Goal: Transaction & Acquisition: Purchase product/service

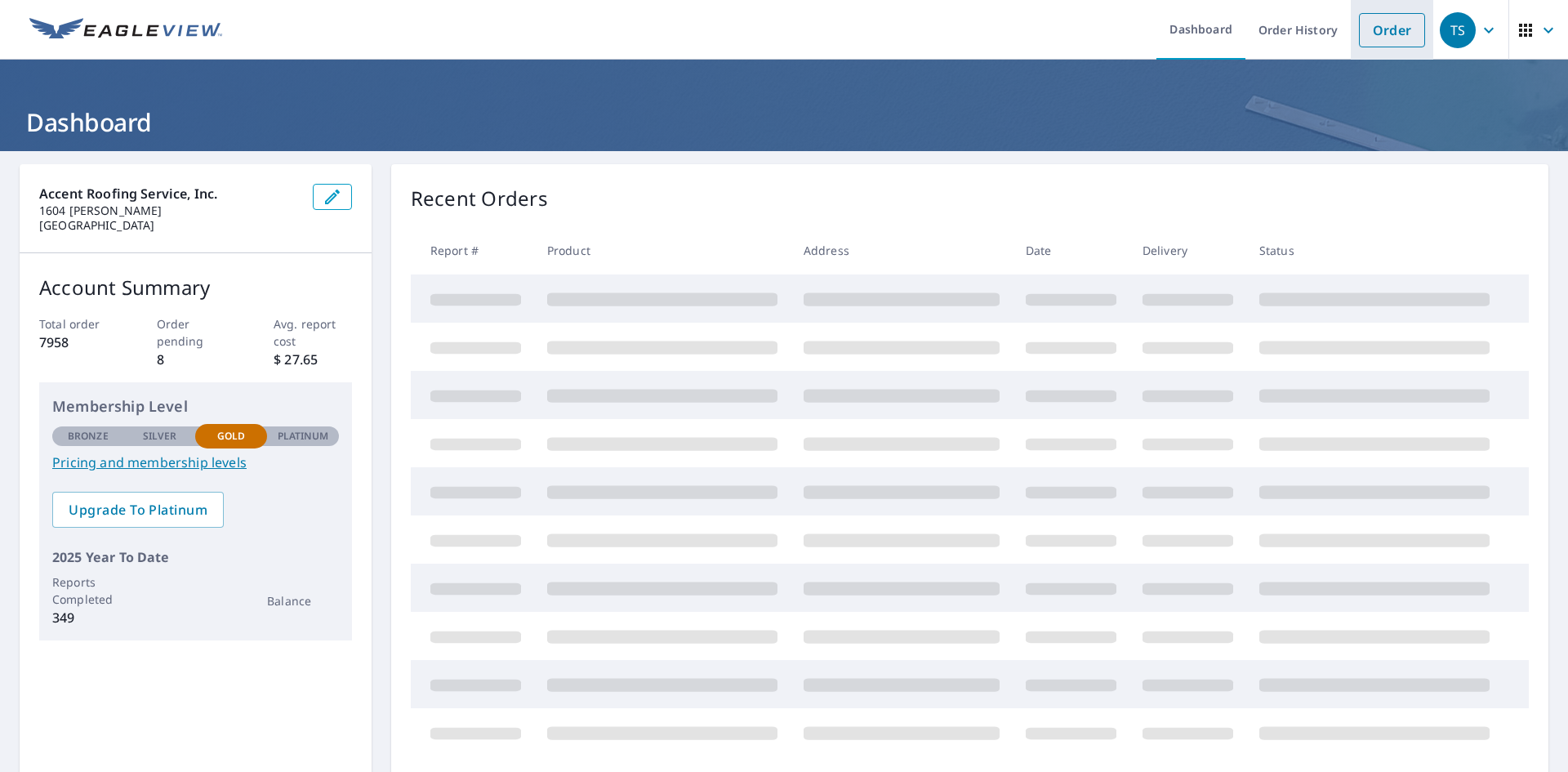
click at [1378, 39] on link "Order" at bounding box center [1392, 30] width 66 height 35
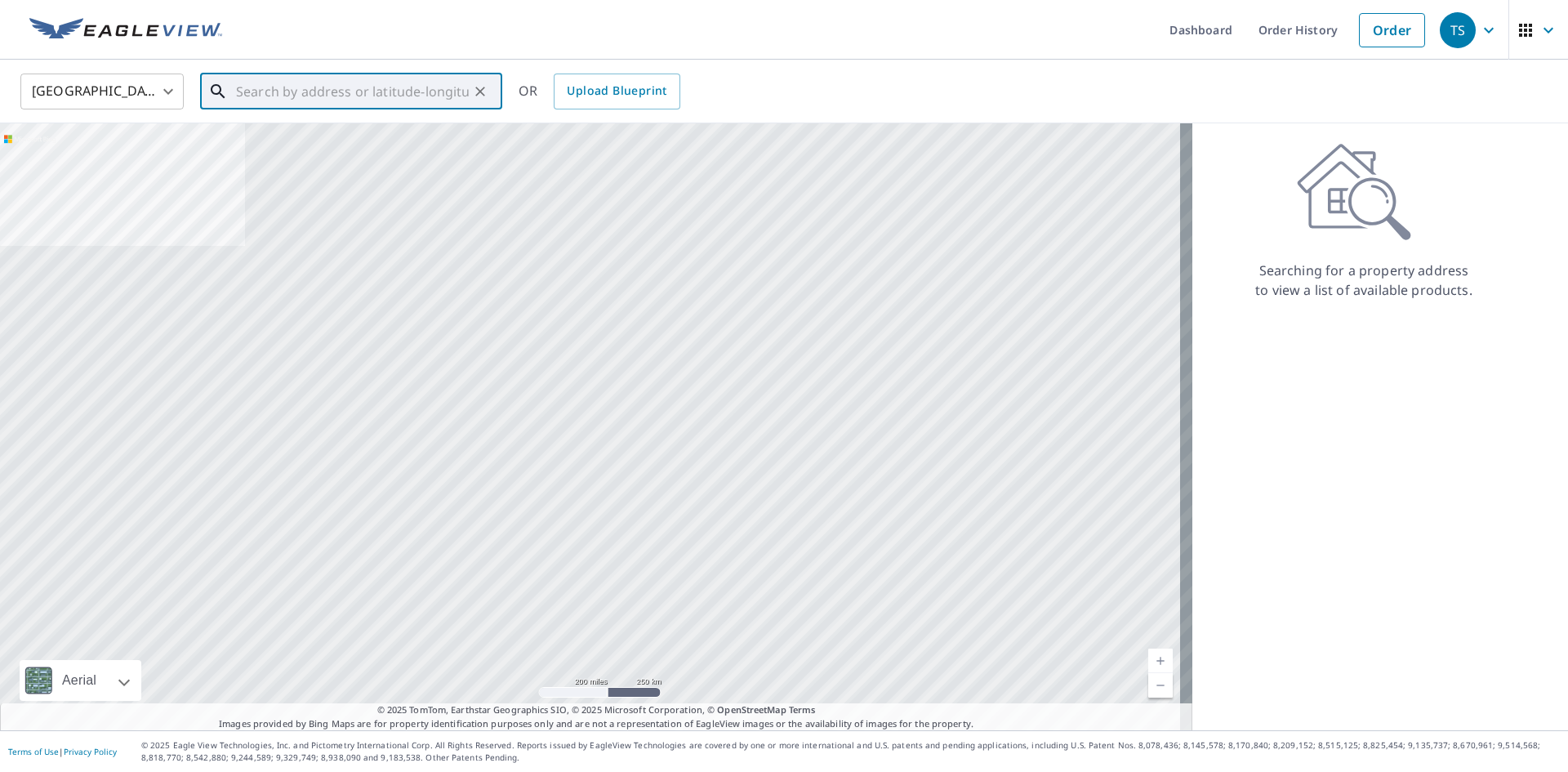
click at [252, 103] on input "text" at bounding box center [352, 91] width 233 height 46
paste input "[STREET_ADDRESS][US_STATE]"
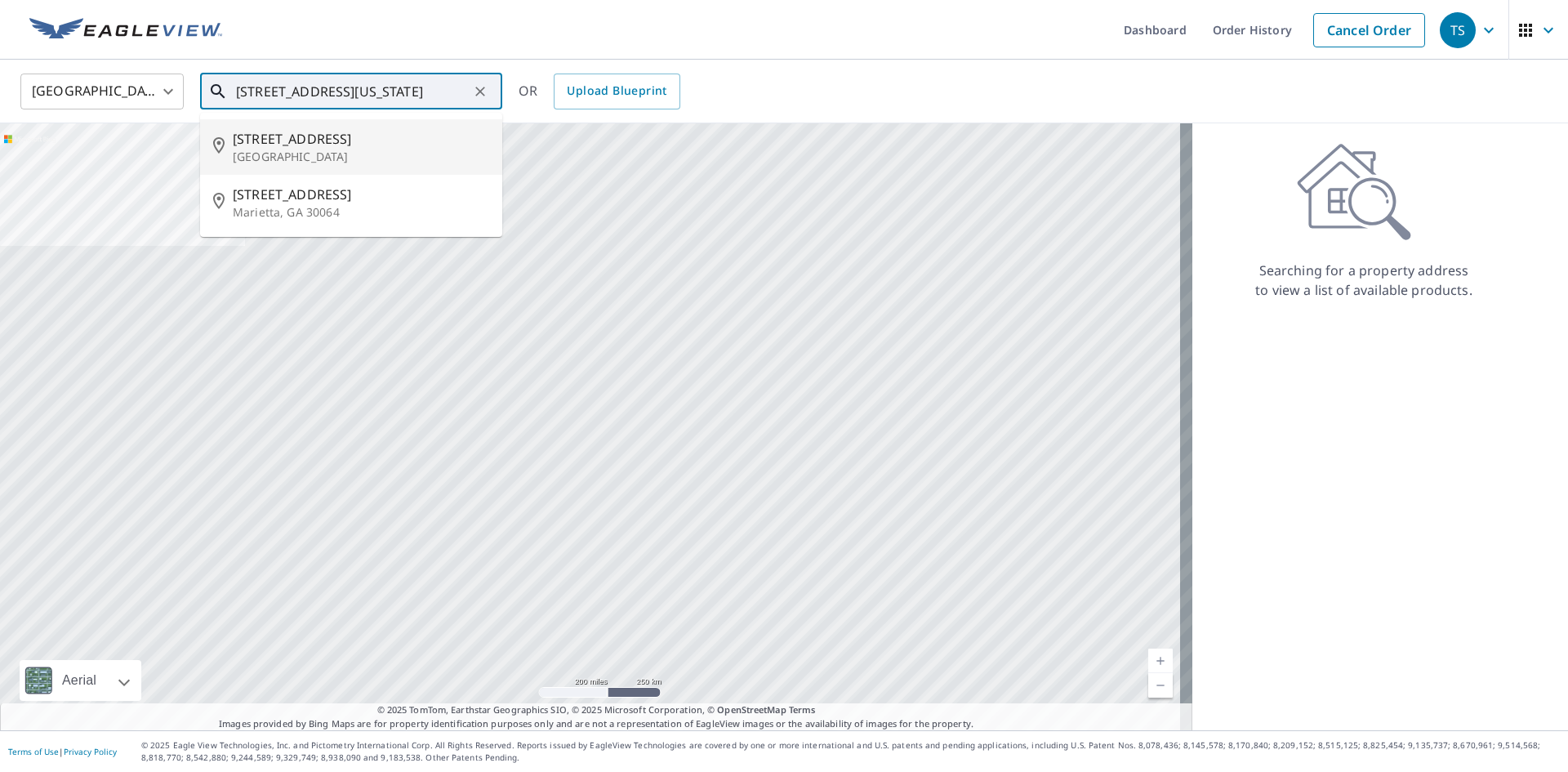
click at [311, 147] on span "[STREET_ADDRESS]" at bounding box center [361, 139] width 257 height 20
type input "[STREET_ADDRESS]"
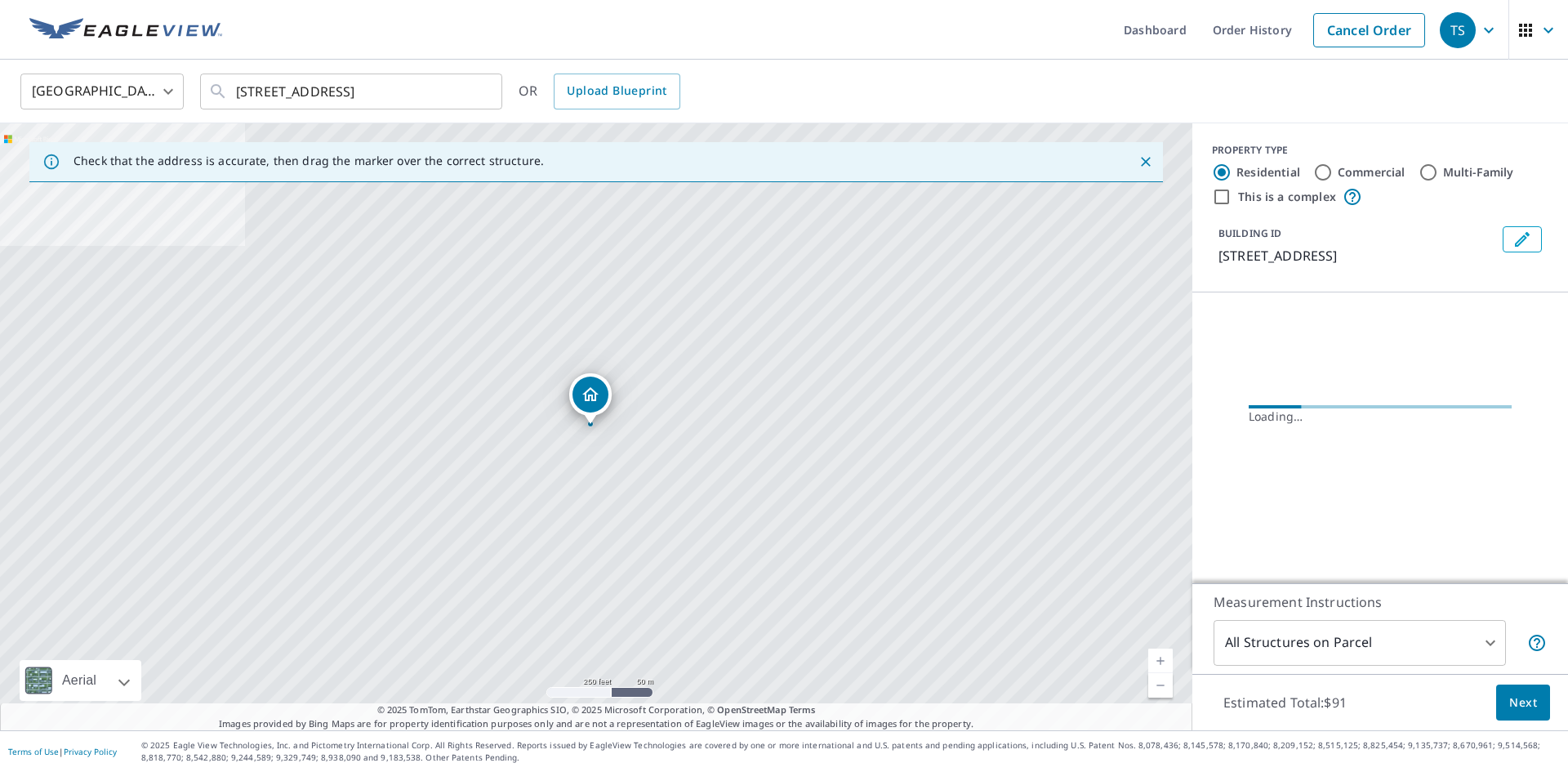
scroll to position [0, 0]
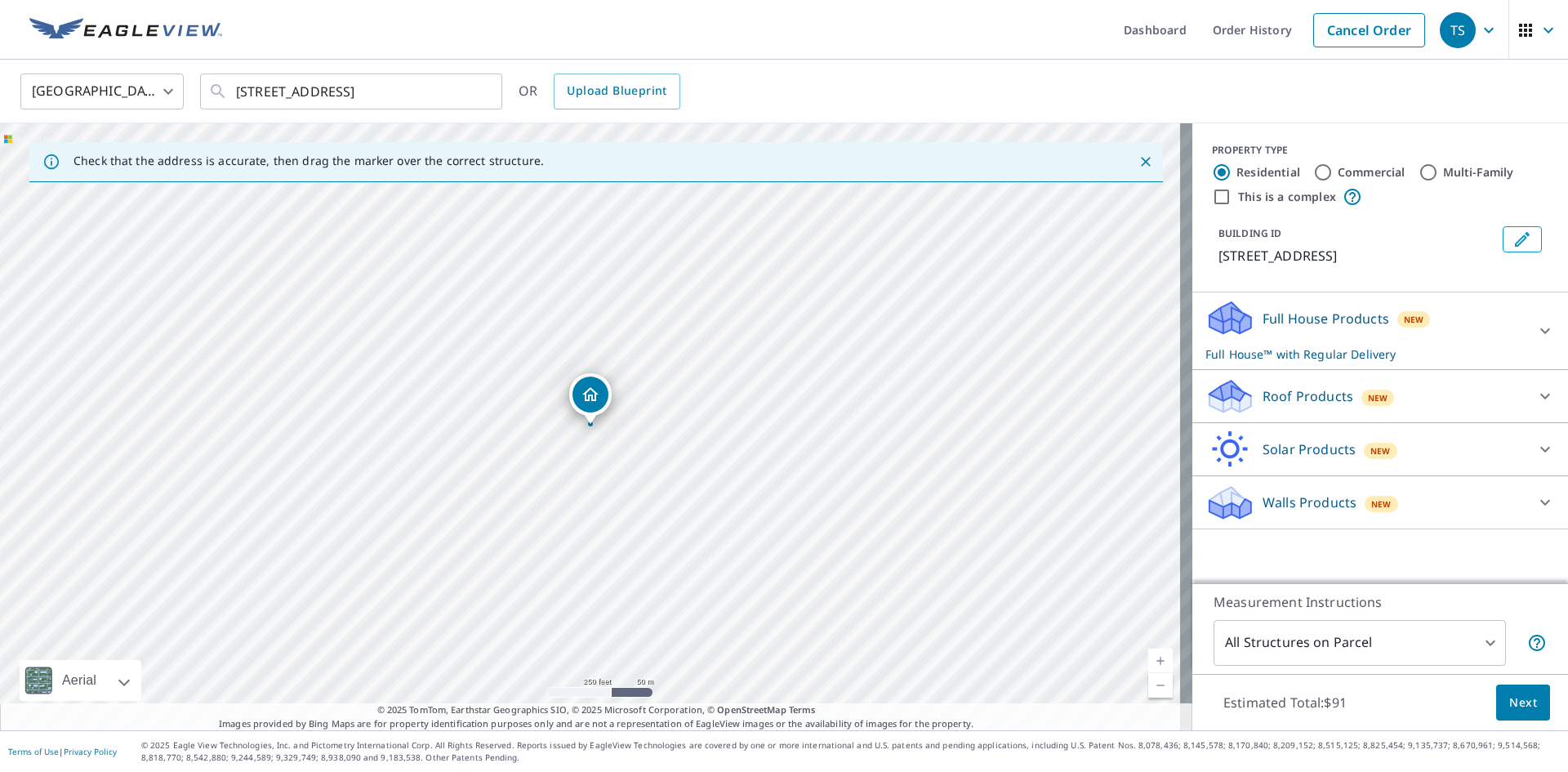
click at [1537, 398] on icon at bounding box center [1545, 396] width 20 height 20
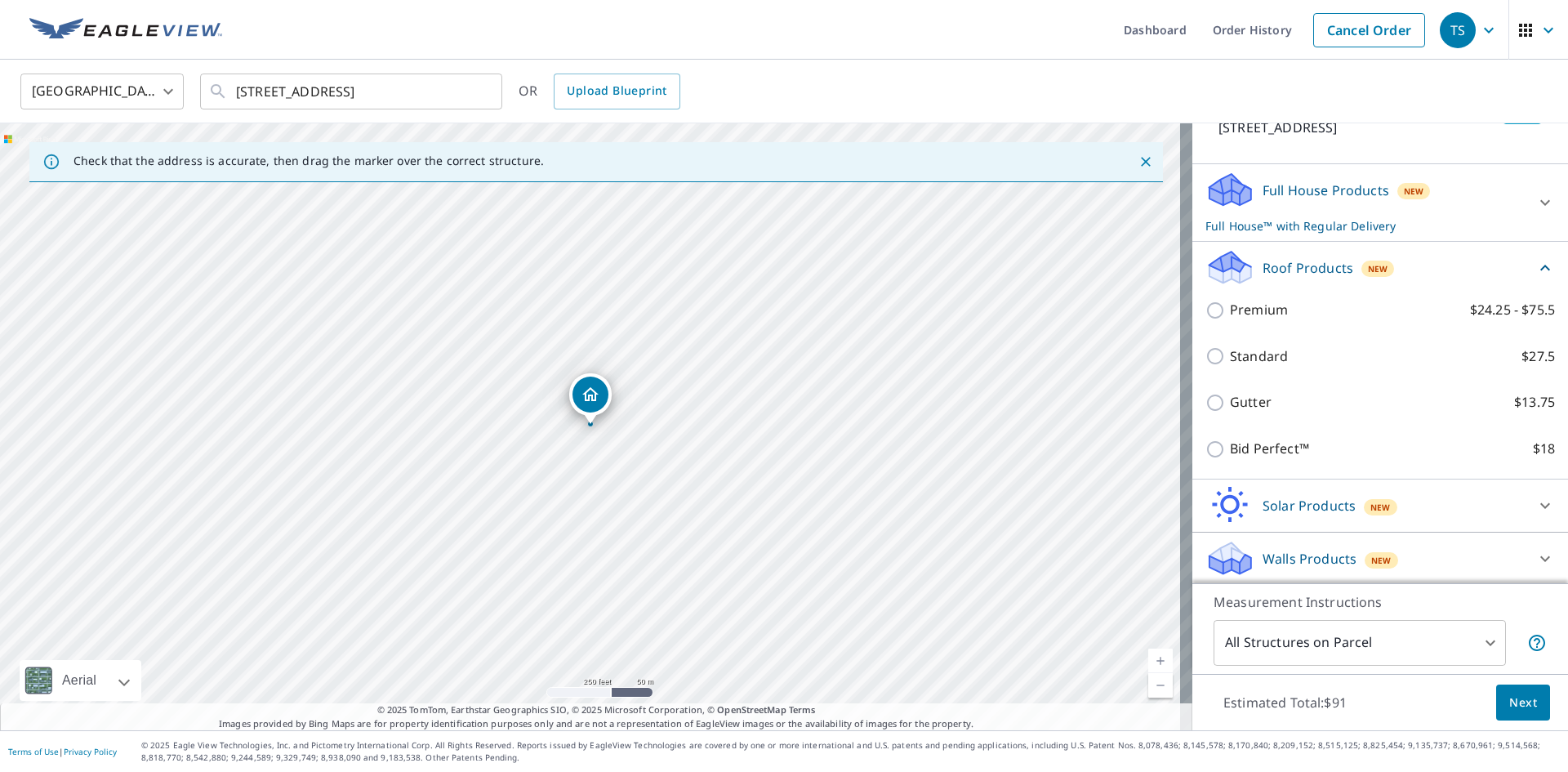
scroll to position [151, 0]
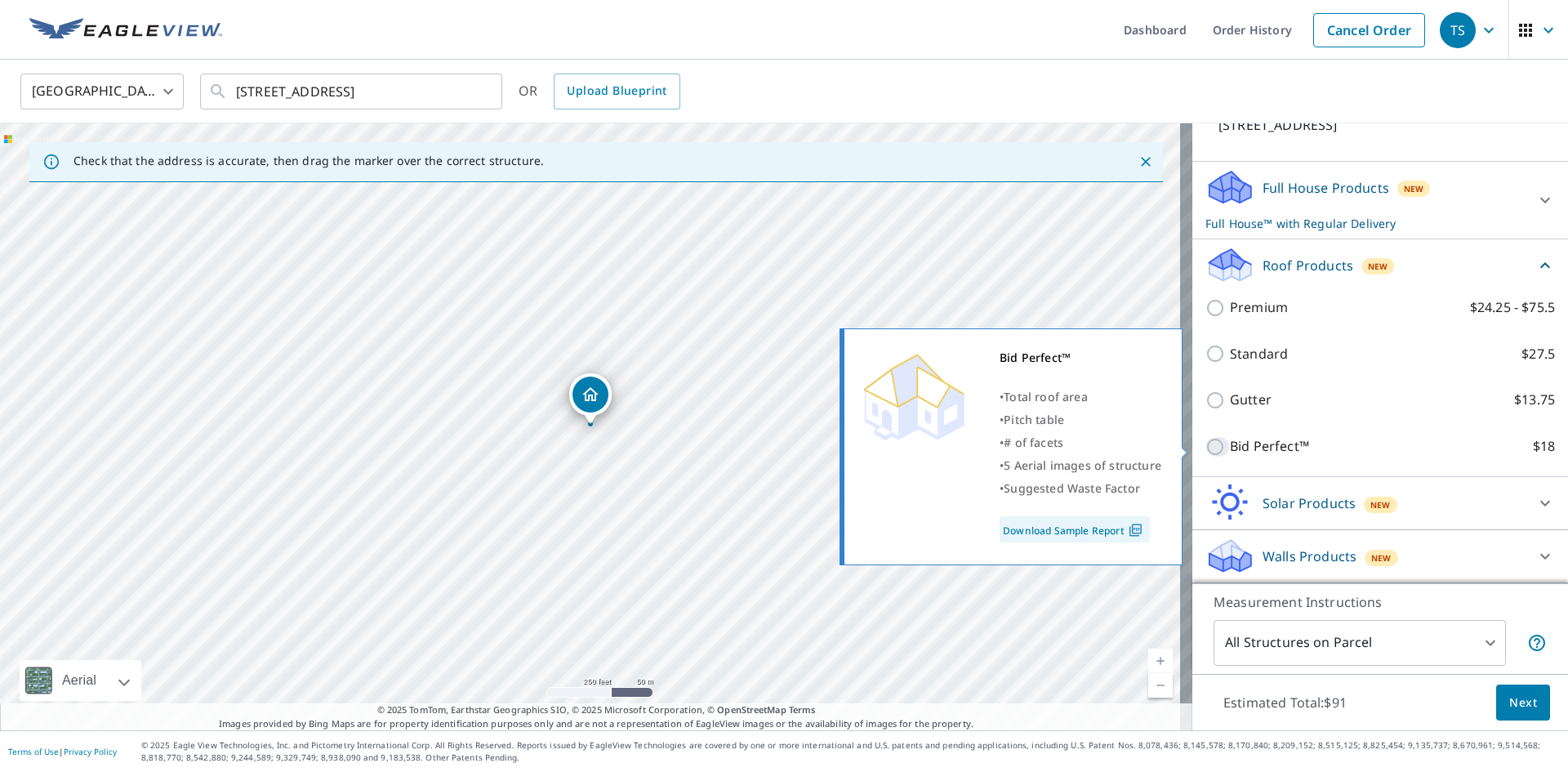
click at [1206, 441] on input "Bid Perfect™ $18" at bounding box center [1218, 447] width 25 height 20
checkbox input "true"
type input "1"
checkbox input "false"
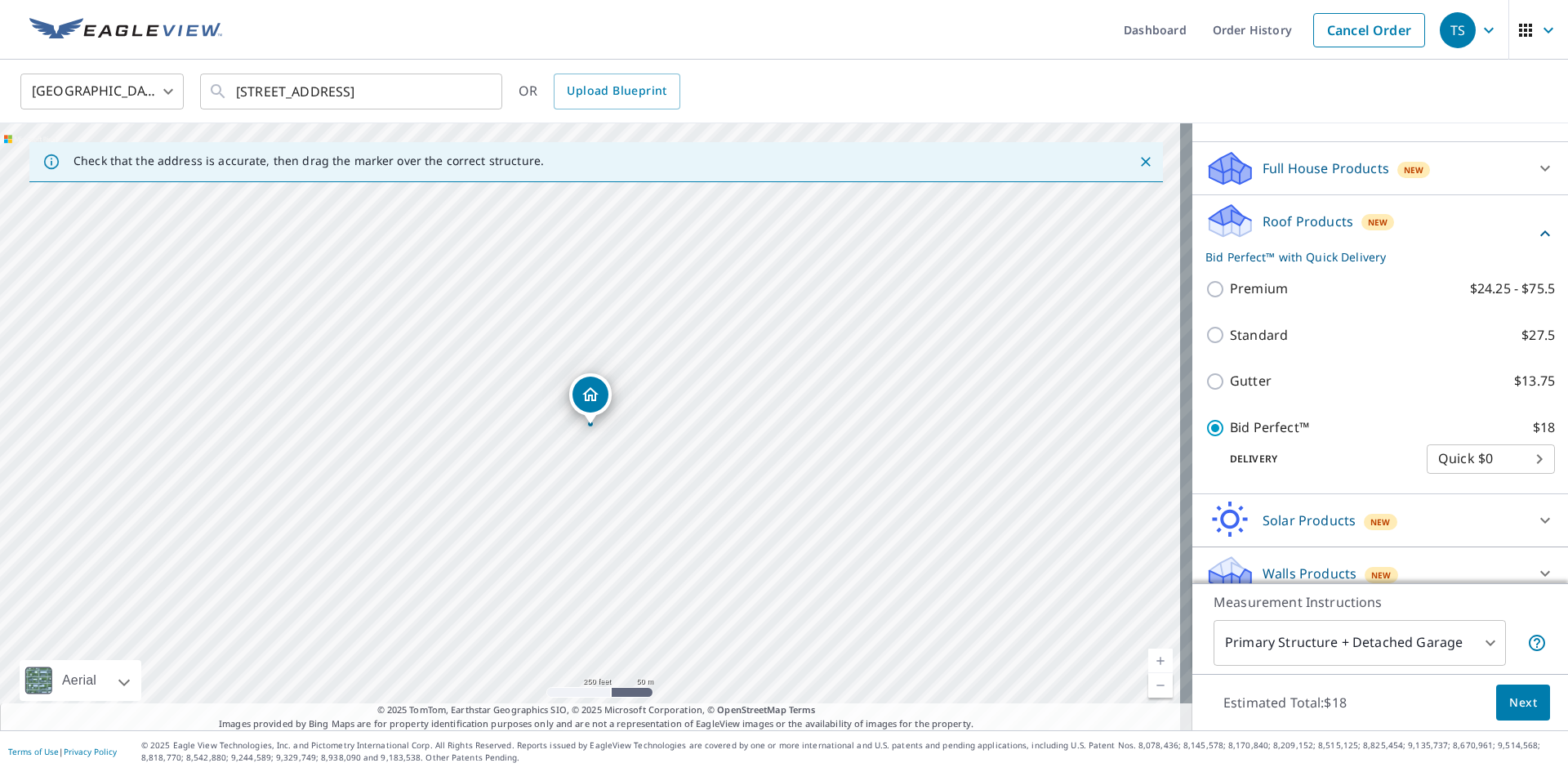
click at [1509, 700] on span "Next" at bounding box center [1523, 703] width 28 height 21
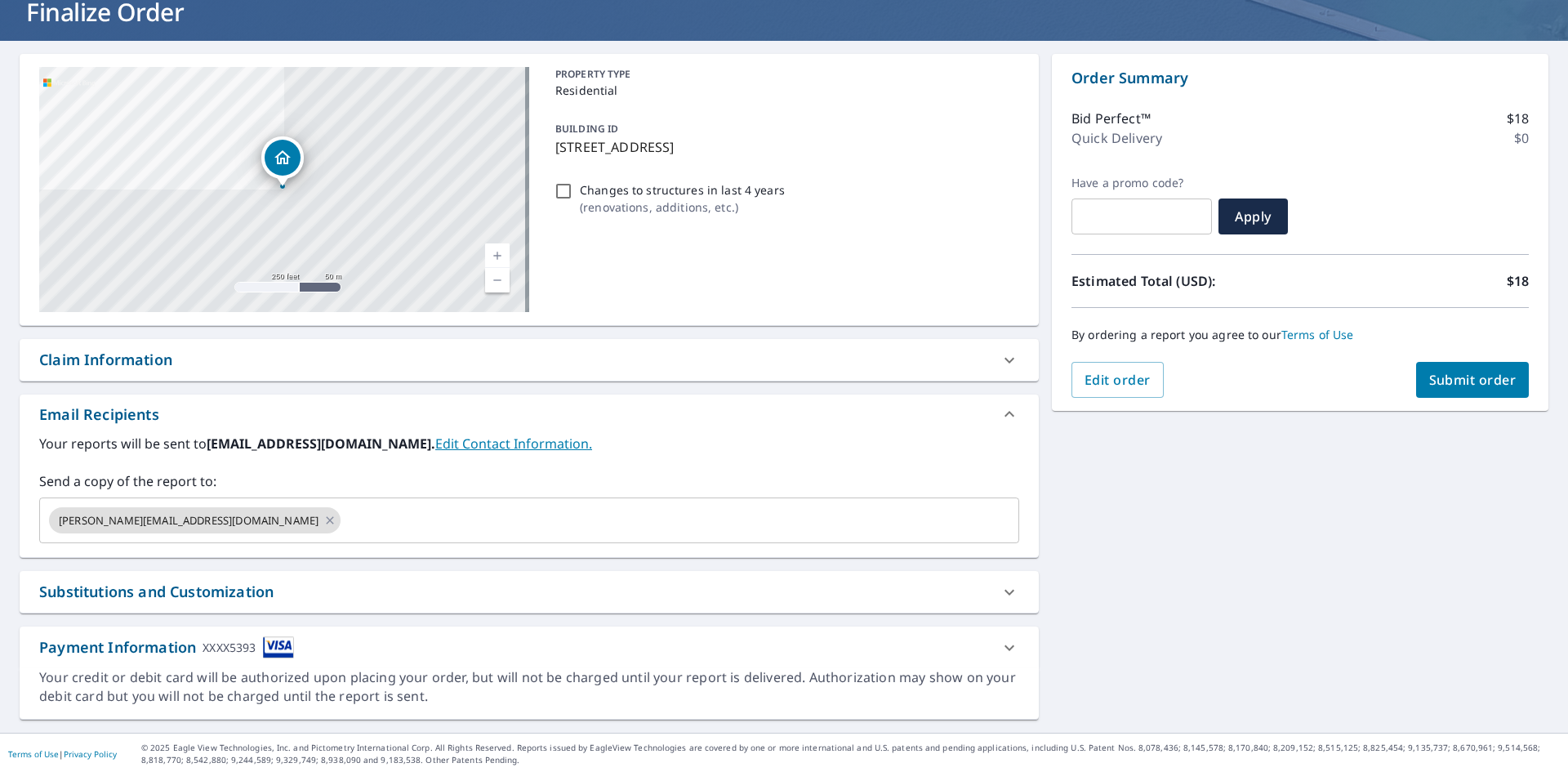
scroll to position [113, 0]
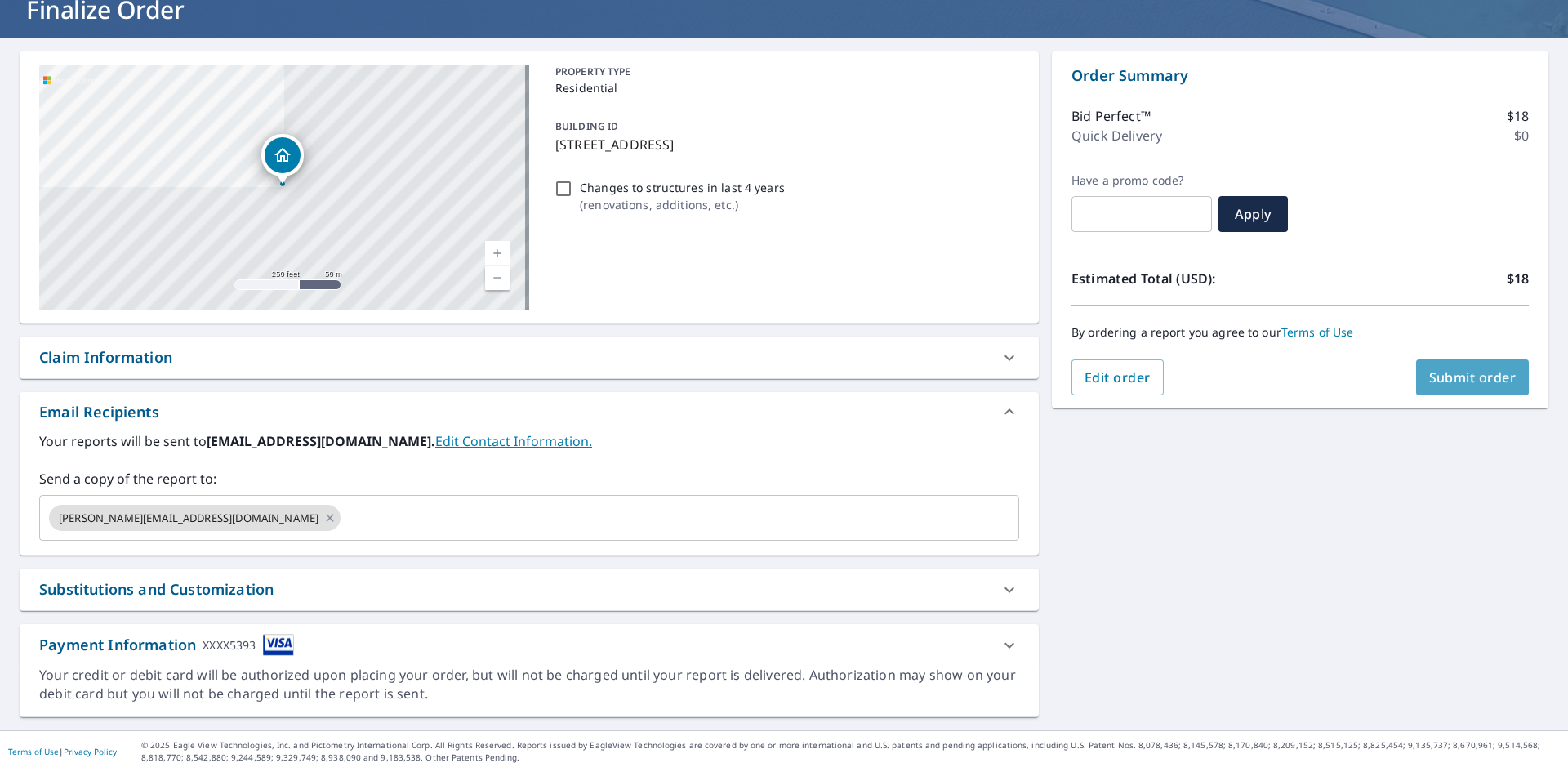
click at [1454, 379] on span "Submit order" at bounding box center [1473, 378] width 87 height 18
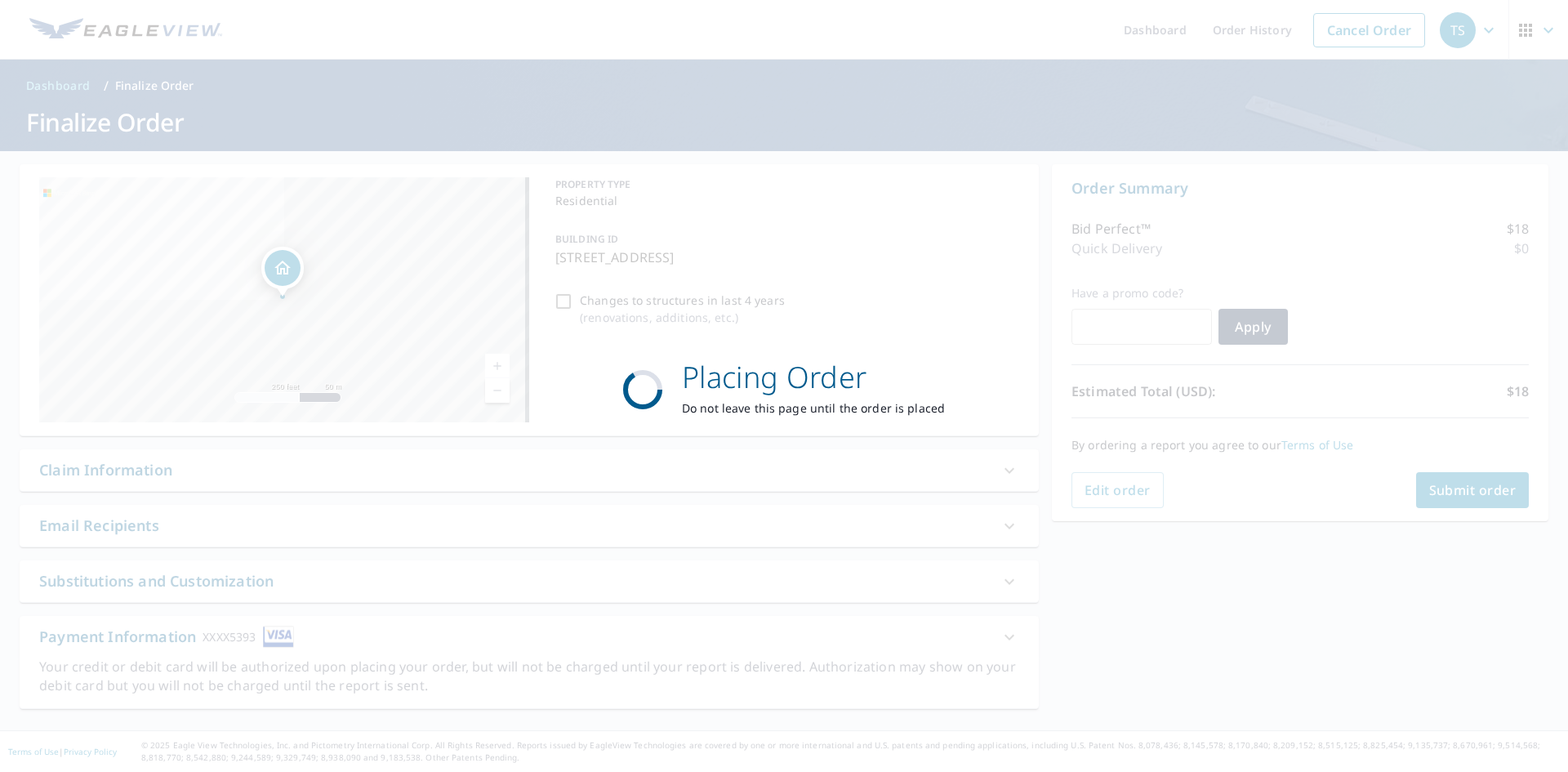
scroll to position [0, 0]
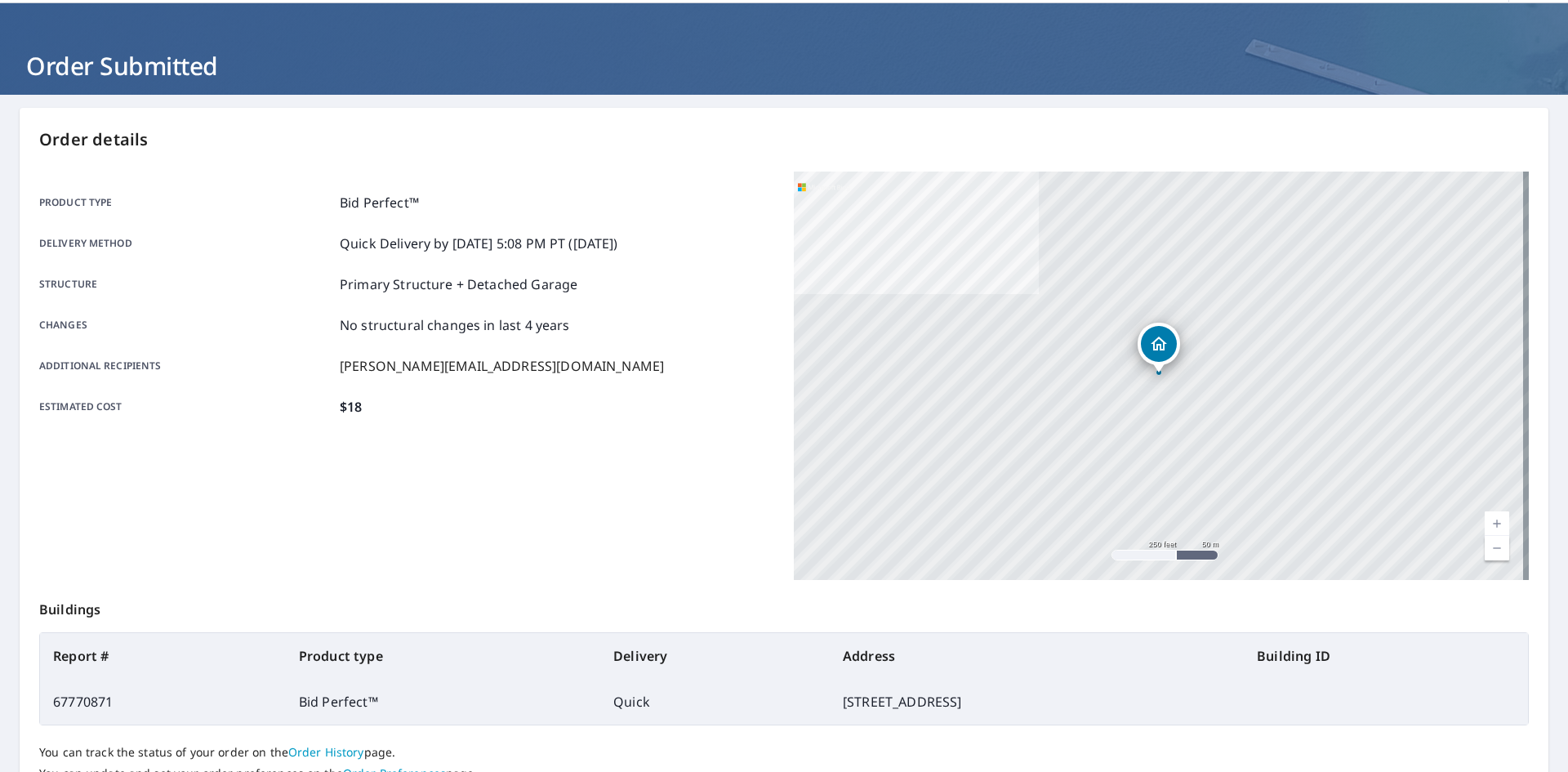
scroll to position [164, 0]
